Goal: Transaction & Acquisition: Purchase product/service

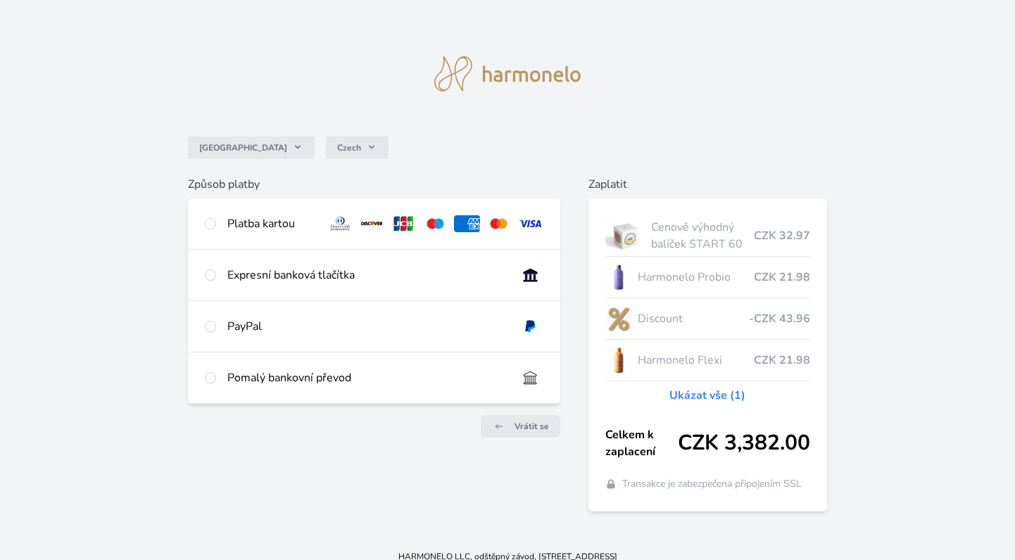
click at [281, 275] on div "Expresní banková tlačítka" at bounding box center [366, 275] width 279 height 17
radio input "true"
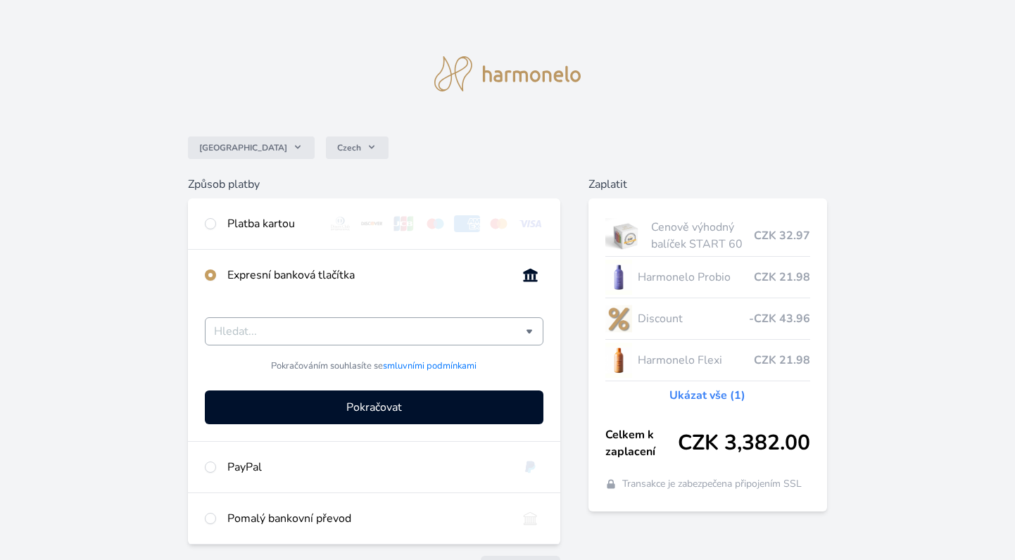
click at [295, 329] on input "Česká spořitelna Komerční banka mTransfer Fio banka Moneta Money Bank Raiffeise…" at bounding box center [370, 331] width 312 height 17
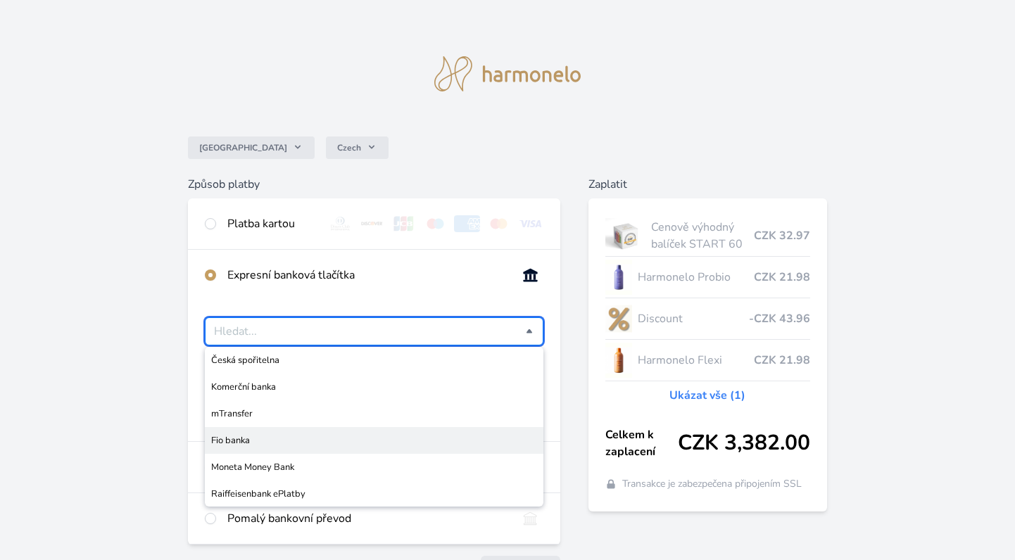
click at [261, 443] on span "Fio banka" at bounding box center [374, 441] width 326 height 14
type input "Fio banka"
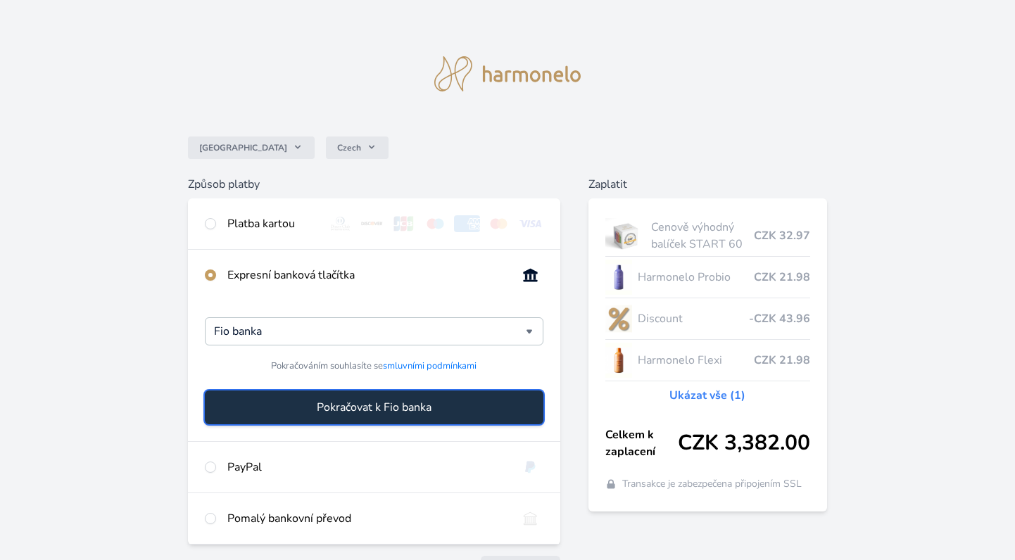
click at [340, 417] on button "Pokračovat k Fio banka" at bounding box center [374, 408] width 339 height 34
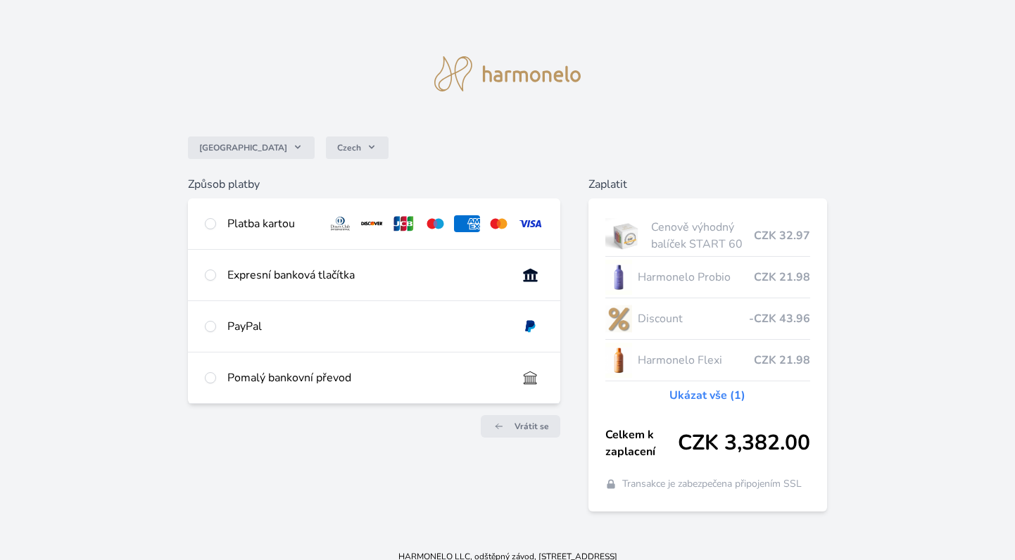
scroll to position [13, 0]
